Goal: Find specific page/section: Find specific page/section

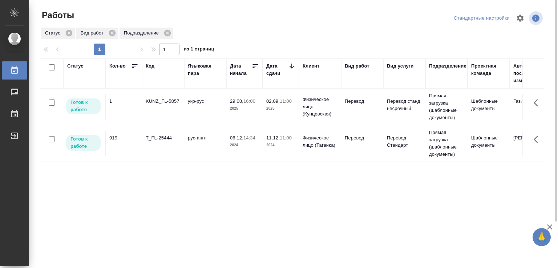
click at [175, 101] on div "KUNZ_FL-5857" at bounding box center [163, 101] width 35 height 7
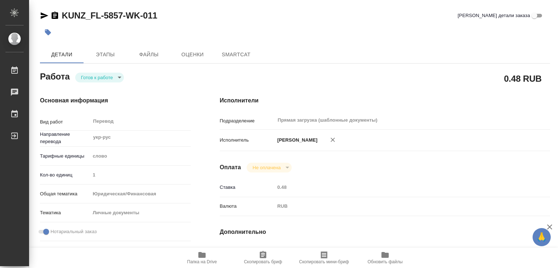
type textarea "x"
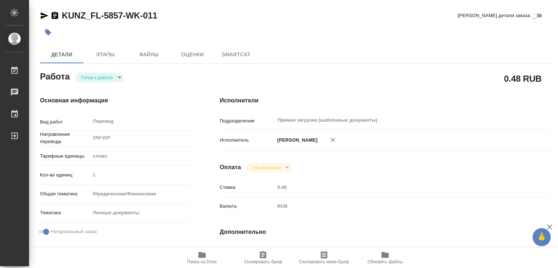
type textarea "x"
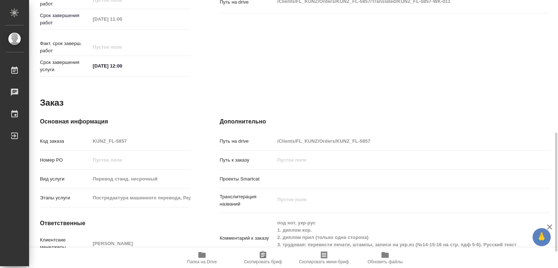
type textarea "x"
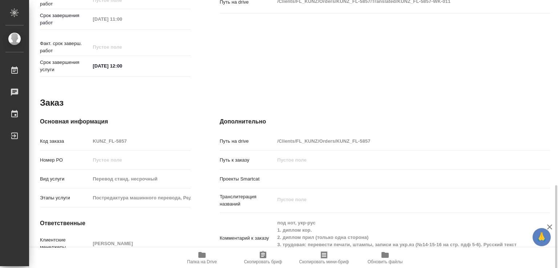
scroll to position [334, 0]
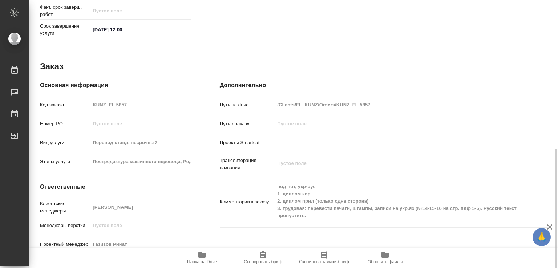
type textarea "x"
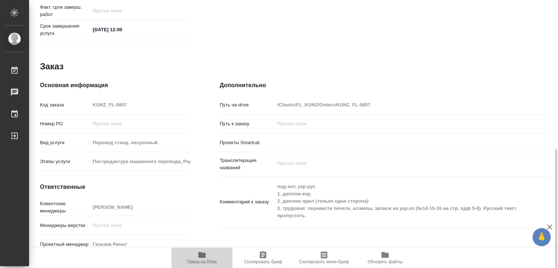
click at [201, 256] on icon "button" at bounding box center [201, 255] width 7 height 6
